Goal: Task Accomplishment & Management: Complete application form

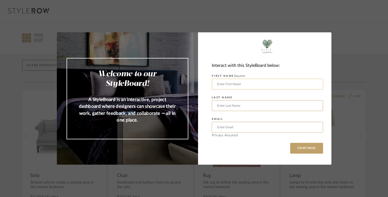
click at [252, 86] on input "text" at bounding box center [267, 84] width 111 height 11
type input "[PERSON_NAME]"
type input "[EMAIL_ADDRESS][DOMAIN_NAME]"
click at [302, 150] on button "CONTINUE" at bounding box center [306, 148] width 33 height 11
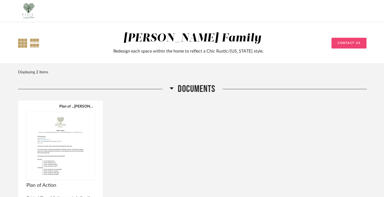
click at [23, 47] on div at bounding box center [22, 43] width 9 height 9
click at [37, 41] on div at bounding box center [34, 43] width 9 height 9
click at [25, 12] on img at bounding box center [29, 11] width 22 height 22
